Goal: Task Accomplishment & Management: Use online tool/utility

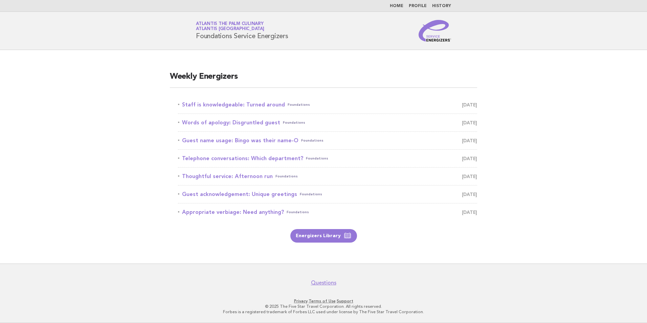
click at [202, 106] on link "Staff is knowledgeable: Turned around Foundations [DATE]" at bounding box center [327, 104] width 299 height 9
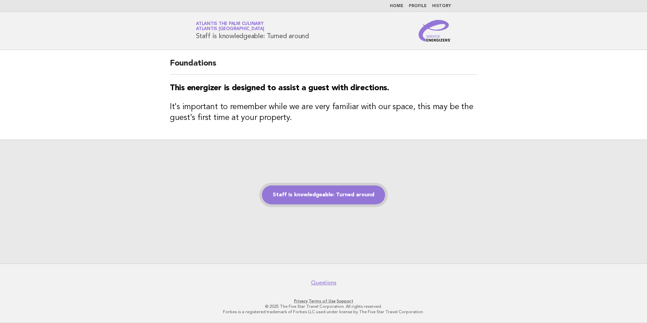
click at [332, 196] on link "Staff is knowledgeable: Turned around" at bounding box center [323, 195] width 123 height 19
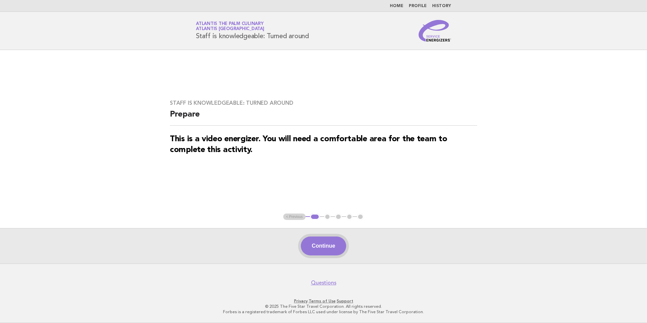
click at [320, 251] on button "Continue" at bounding box center [323, 246] width 45 height 19
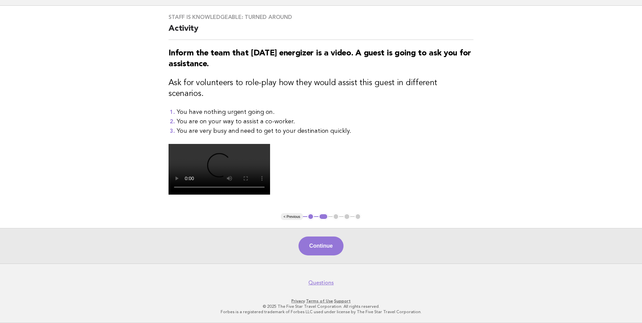
scroll to position [135, 0]
click at [319, 256] on button "Continue" at bounding box center [320, 246] width 45 height 19
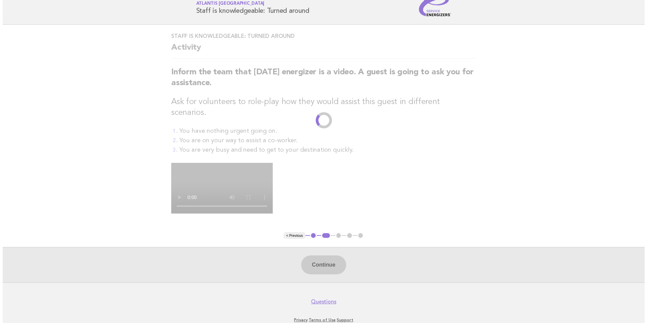
scroll to position [0, 0]
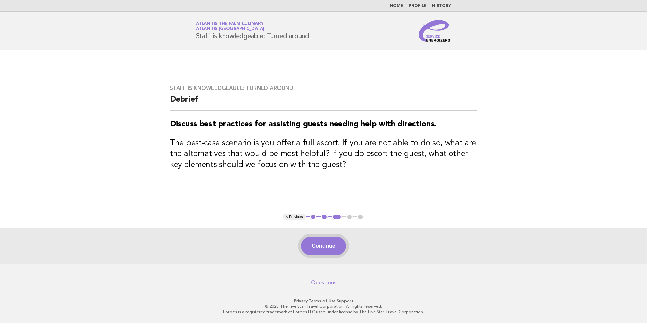
click at [324, 251] on button "Continue" at bounding box center [323, 246] width 45 height 19
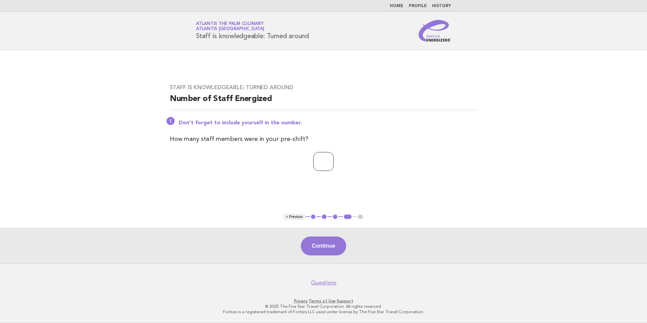
click at [333, 160] on input "*" at bounding box center [323, 161] width 20 height 19
type input "*"
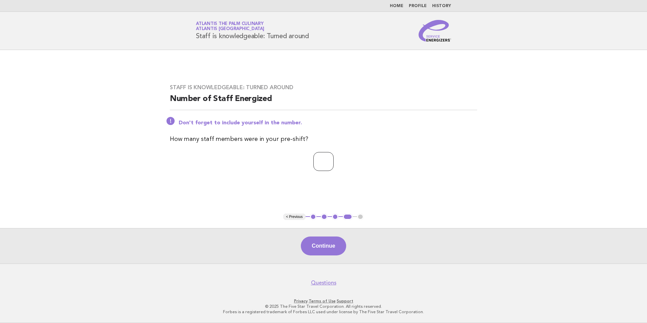
click at [333, 160] on input "*" at bounding box center [323, 161] width 20 height 19
click at [324, 253] on button "Continue" at bounding box center [323, 246] width 45 height 19
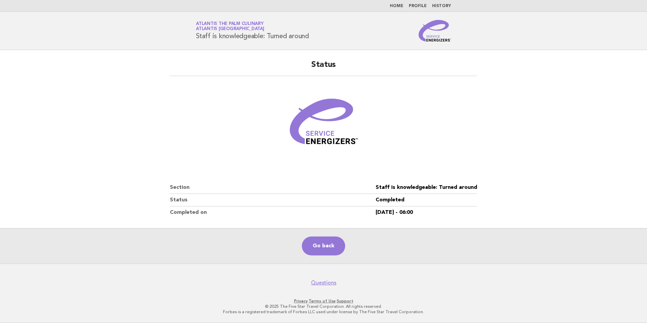
drag, startPoint x: 314, startPoint y: 38, endPoint x: 194, endPoint y: 44, distance: 120.5
click at [194, 44] on header "Service Energizers Atlantis The Palm Culinary Atlantis Dubai Staff is knowledge…" at bounding box center [323, 31] width 647 height 38
copy h1 "Staff is knowledgeable: Turned around"
